Goal: Task Accomplishment & Management: Manage account settings

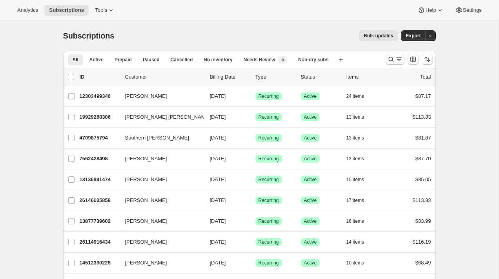
click at [393, 59] on icon "Search and filter results" at bounding box center [391, 59] width 8 height 8
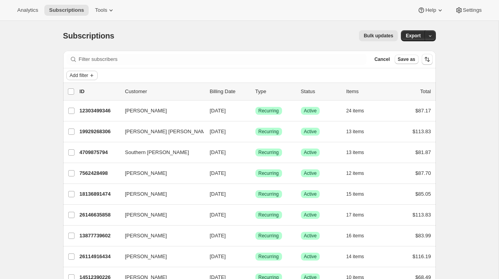
click at [93, 72] on icon "Add filter" at bounding box center [92, 75] width 6 height 6
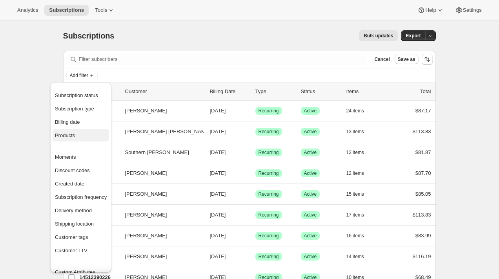
click at [87, 134] on span "Products" at bounding box center [81, 136] width 52 height 8
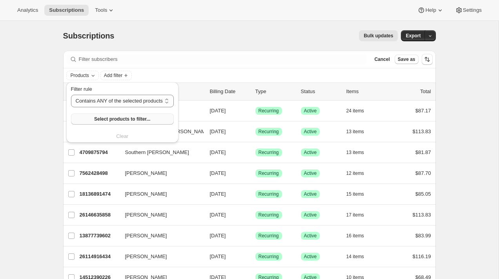
click at [139, 121] on span "Select products to filter..." at bounding box center [122, 119] width 56 height 6
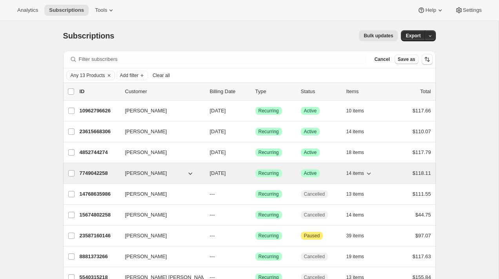
click at [97, 173] on p "7749042258" at bounding box center [99, 173] width 39 height 8
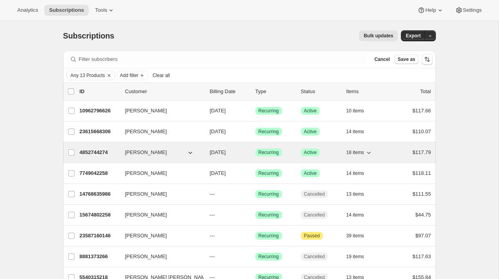
click at [96, 152] on p "4852744274" at bounding box center [99, 152] width 39 height 8
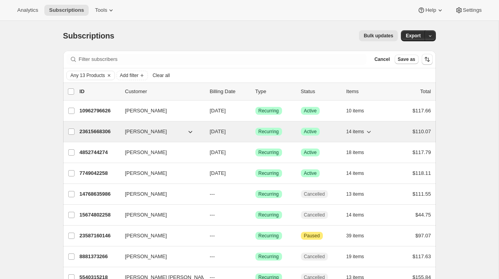
click at [97, 131] on p "23615668306" at bounding box center [99, 132] width 39 height 8
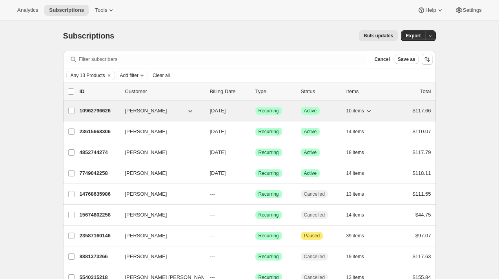
click at [100, 111] on p "10962796626" at bounding box center [99, 111] width 39 height 8
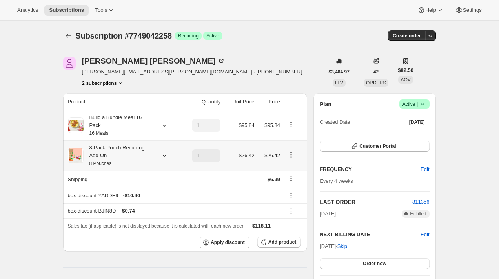
click at [143, 150] on div "8-Pack Pouch Recurring Add-On 8 Pouches" at bounding box center [119, 156] width 71 height 24
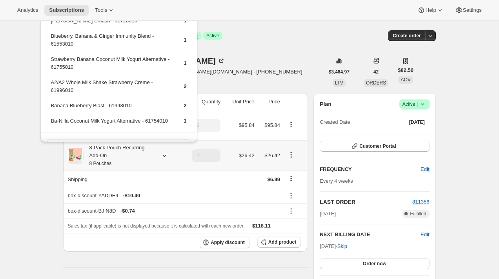
scroll to position [22, 0]
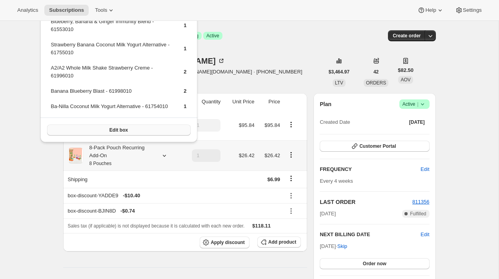
click at [137, 127] on button "Edit box" at bounding box center [119, 129] width 144 height 11
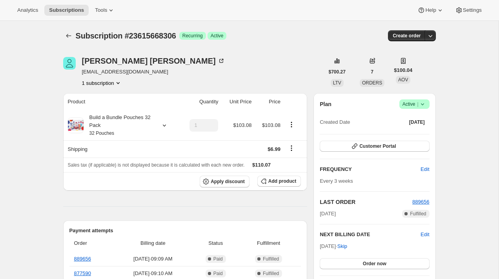
scroll to position [7, 0]
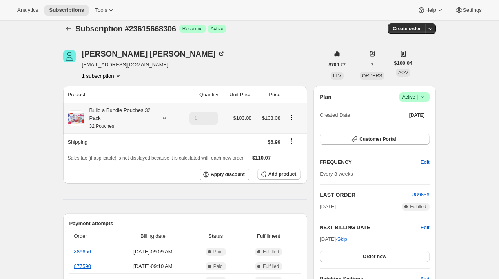
click at [156, 124] on div "Build a Bundle Pouches 32 Pack 32 Pouches" at bounding box center [122, 118] width 109 height 24
click at [152, 111] on div "Build a Bundle Pouches 32 Pack 32 Pouches" at bounding box center [119, 118] width 71 height 24
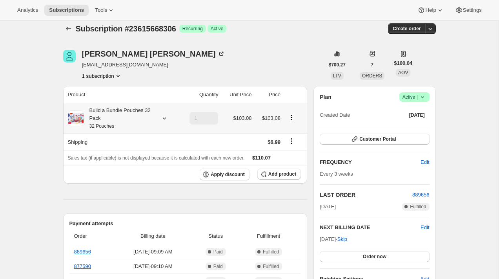
click at [112, 115] on div "Build a Bundle Pouches 32 Pack 32 Pouches" at bounding box center [119, 118] width 71 height 24
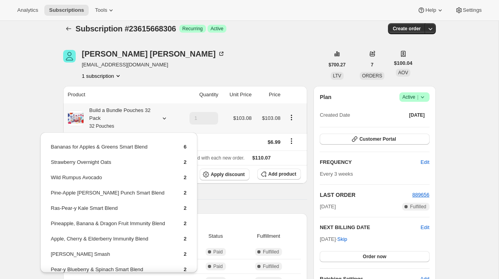
scroll to position [117, 0]
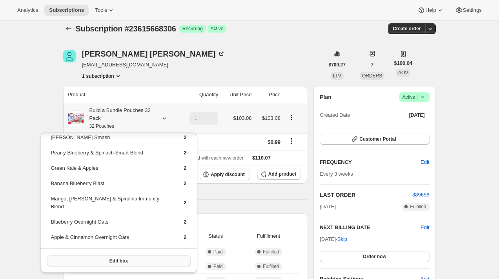
click at [98, 258] on button "Edit box" at bounding box center [119, 260] width 144 height 11
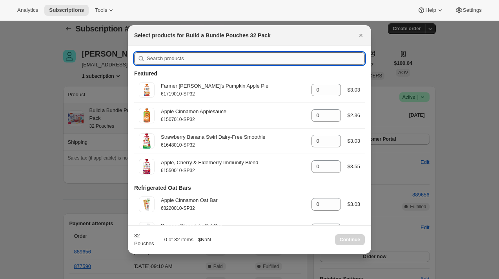
click at [172, 59] on input ":r3f:" at bounding box center [256, 58] width 218 height 13
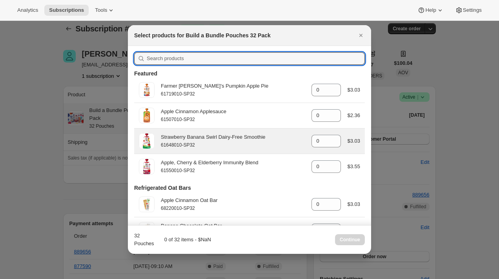
scroll to position [7, 0]
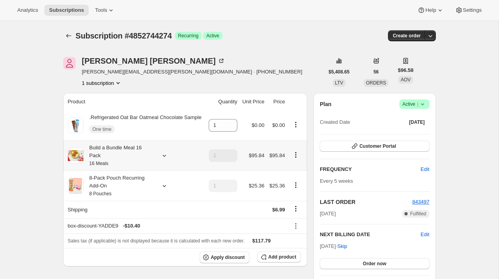
click at [149, 163] on div "Build a Bundle Meal 16 Pack 16 Meals" at bounding box center [119, 156] width 71 height 24
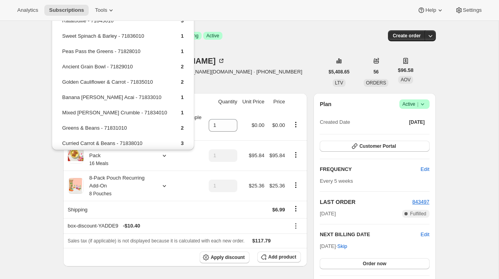
click at [221, 59] on div "Jennifer McGroarty mcgroarty.jennifer@gmail.com · +17186199562 1 subscription" at bounding box center [193, 72] width 261 height 30
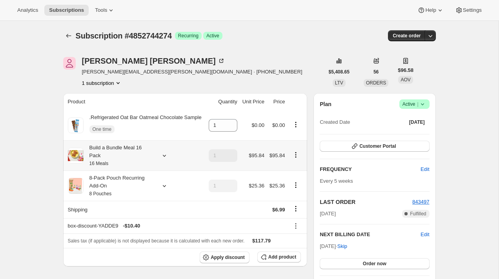
click at [117, 164] on div "Build a Bundle Meal 16 Pack 16 Meals" at bounding box center [119, 156] width 71 height 24
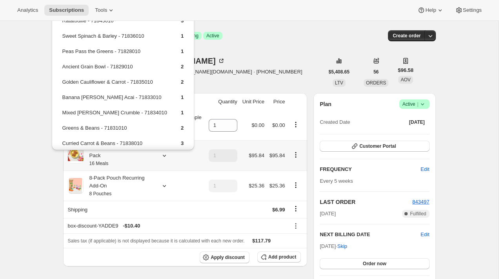
scroll to position [29, 0]
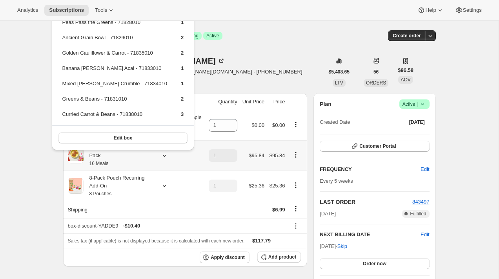
click at [113, 179] on th "8-Pack Pouch Recurring Add-On 8 Pouches" at bounding box center [134, 185] width 143 height 30
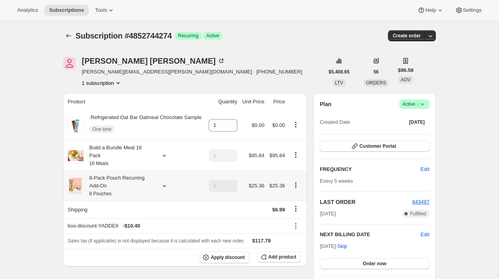
click at [113, 188] on div "8-Pack Pouch Recurring Add-On 8 Pouches" at bounding box center [119, 186] width 71 height 24
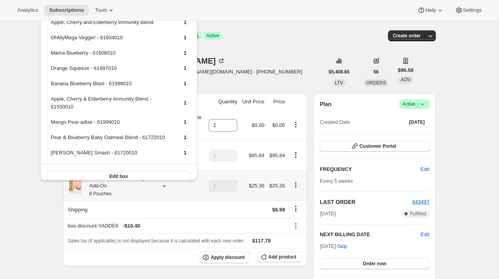
scroll to position [114, 0]
click at [120, 176] on div "Edit box" at bounding box center [118, 175] width 157 height 25
click at [120, 173] on span "Edit box" at bounding box center [119, 176] width 18 height 6
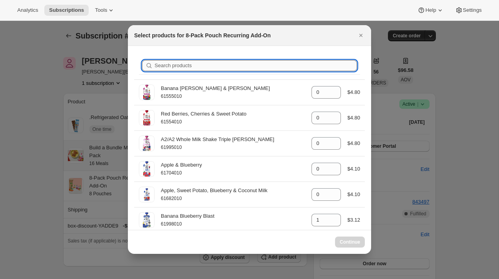
click at [216, 68] on input "Search products" at bounding box center [256, 65] width 203 height 11
type input "61"
type input "1"
type input "0"
type input "617"
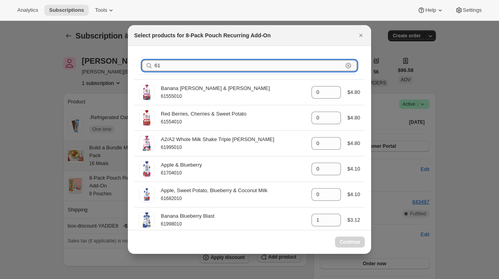
type input "1"
type input "0"
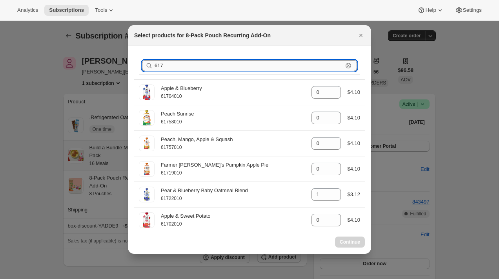
type input "s"
type input "1"
type input "0"
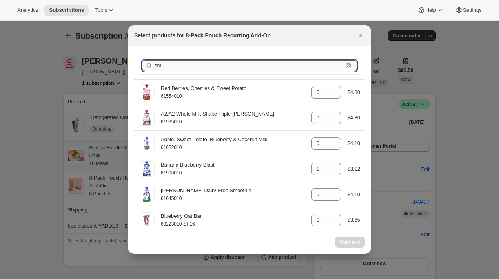
type input "sma"
type input "1"
type input "smas"
type input "1"
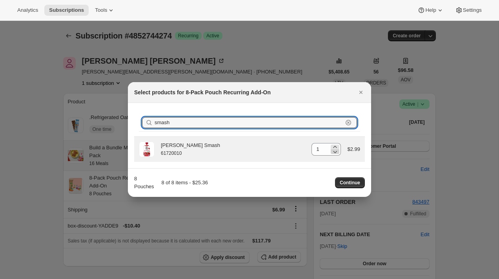
type input "smash"
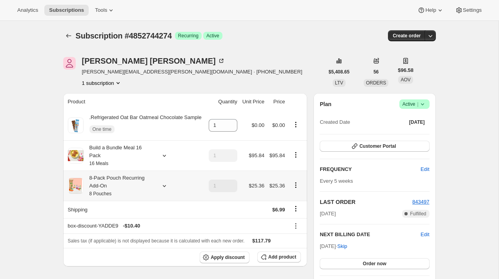
click at [126, 197] on div "8-Pack Pouch Recurring Add-On 8 Pouches" at bounding box center [119, 186] width 71 height 24
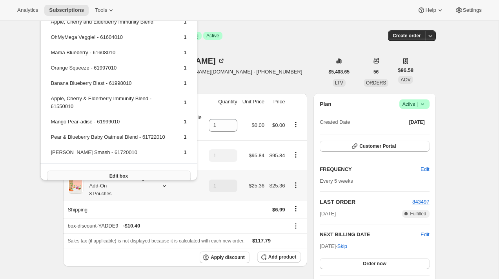
click at [108, 170] on button "Edit box" at bounding box center [119, 175] width 144 height 11
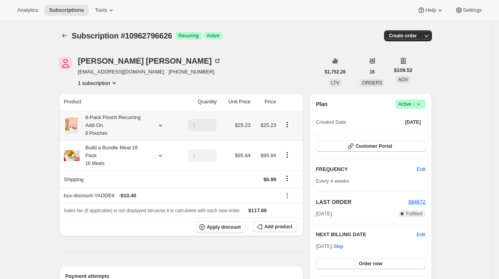
click at [120, 126] on div "8-Pack Pouch Recurring Add-On 8 Pouches" at bounding box center [115, 125] width 71 height 24
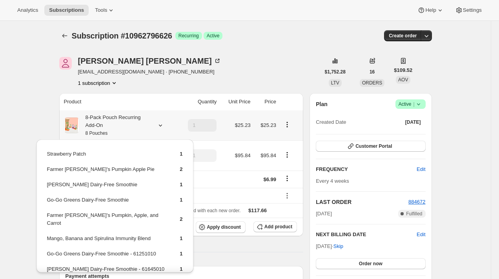
scroll to position [101, 0]
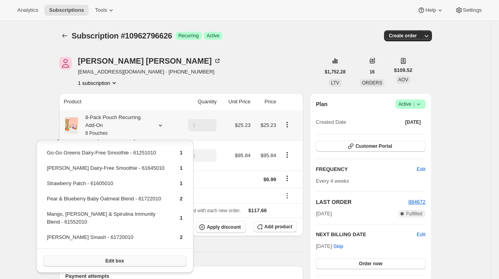
click at [164, 256] on button "Edit box" at bounding box center [115, 260] width 144 height 11
